Goal: Find specific page/section: Find specific page/section

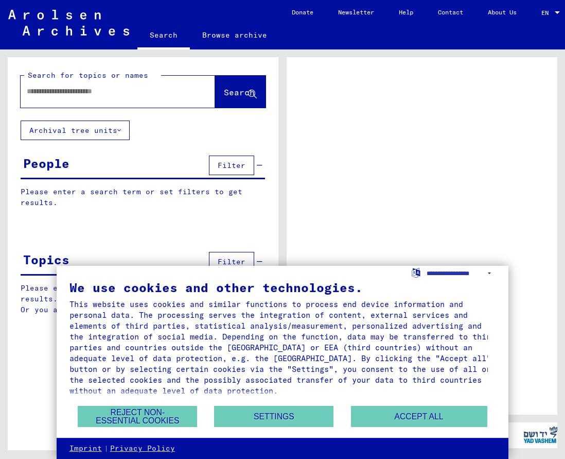
click at [113, 89] on input "text" at bounding box center [109, 91] width 164 height 11
click at [402, 414] on button "Accept all" at bounding box center [419, 416] width 136 height 21
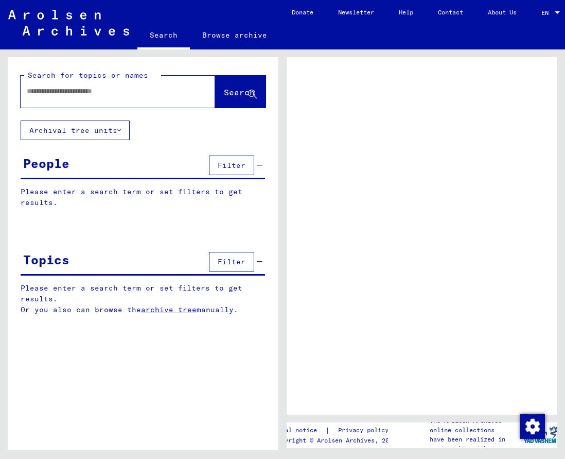
click at [62, 95] on input "text" at bounding box center [109, 91] width 164 height 11
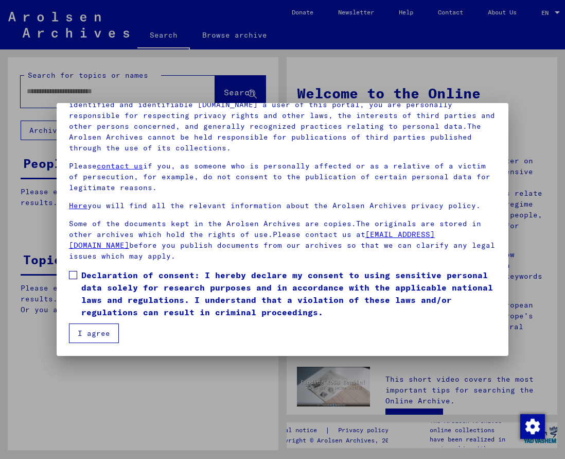
scroll to position [97, 0]
click at [74, 276] on span at bounding box center [73, 275] width 8 height 8
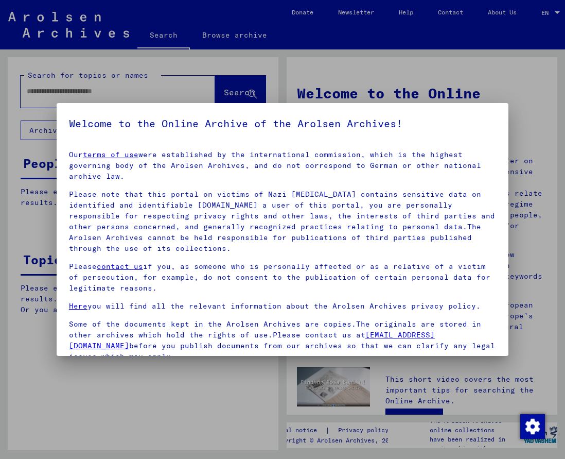
drag, startPoint x: 436, startPoint y: 316, endPoint x: 354, endPoint y: 17, distance: 310.3
click at [354, 17] on div "Welcome to the Online Archive of the Arolsen Archives! Our terms of use were es…" at bounding box center [282, 229] width 565 height 459
copy div "Welcome to the Online Archive of the Arolsen Archives! Our terms of use were es…"
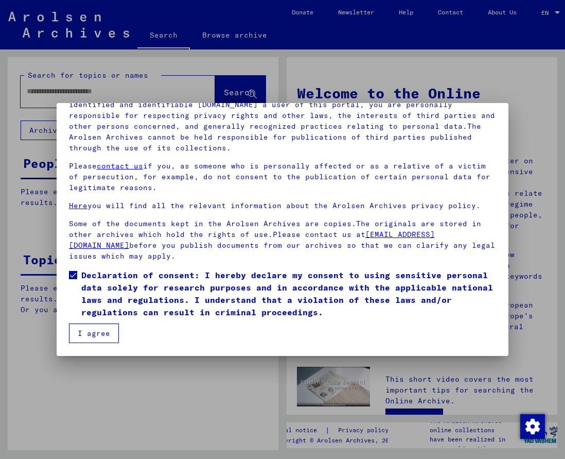
scroll to position [97, 0]
click at [92, 337] on button "I agree" at bounding box center [94, 333] width 50 height 20
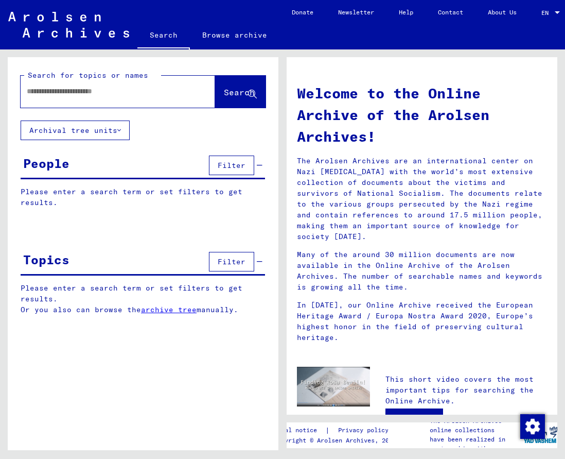
click at [120, 91] on input "text" at bounding box center [106, 91] width 158 height 11
type input "*"
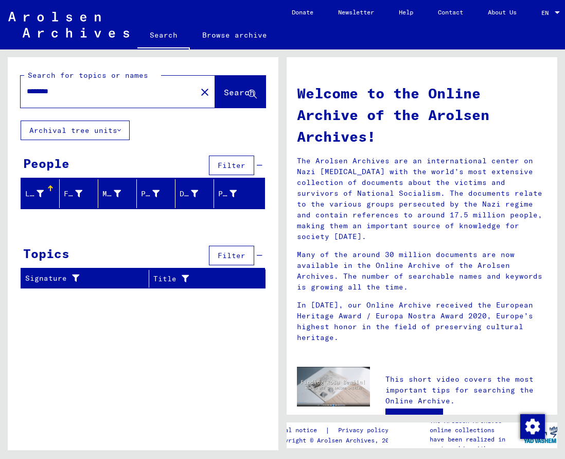
click at [42, 92] on input "********" at bounding box center [106, 91] width 158 height 11
type input "*******"
click at [234, 38] on link "Browse archive" at bounding box center [235, 35] width 90 height 25
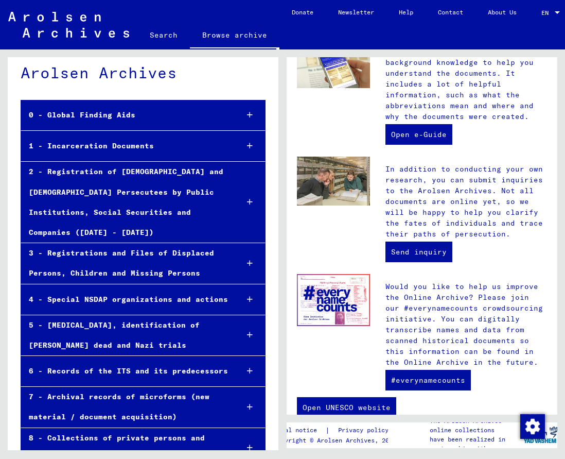
scroll to position [408, 0]
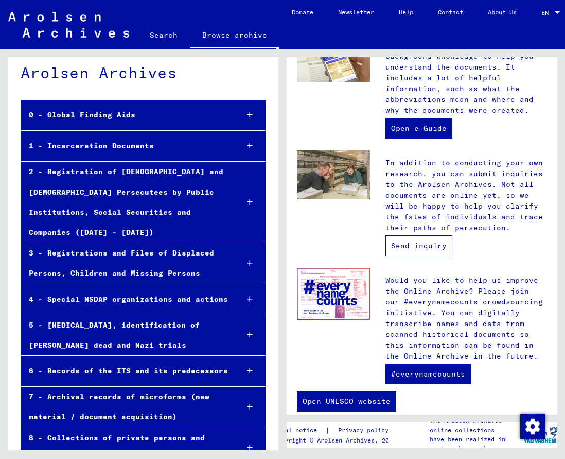
click at [426, 245] on link "Send inquiry" at bounding box center [419, 245] width 67 height 21
